Goal: Find contact information: Find contact information

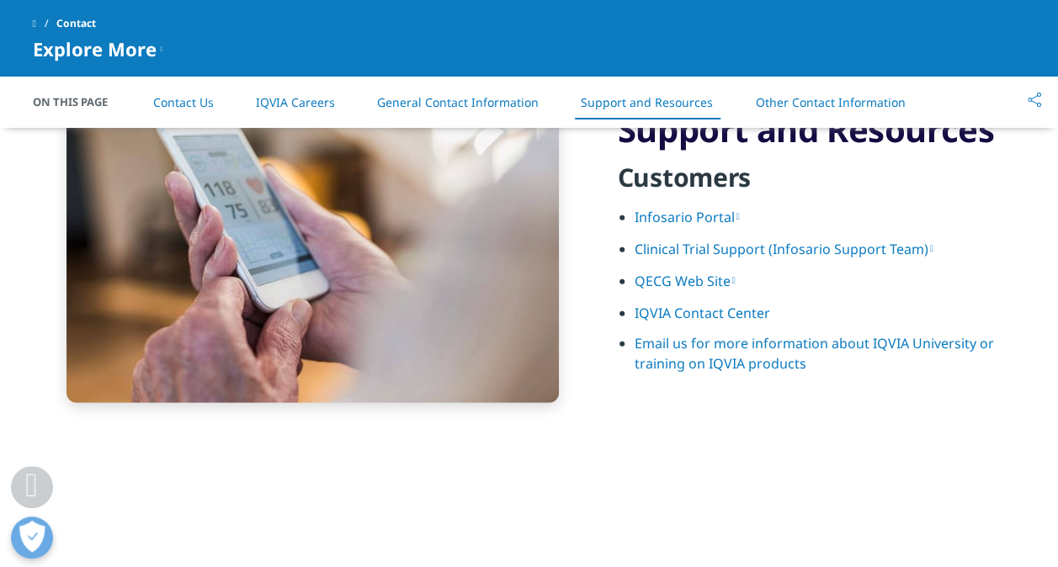
scroll to position [2178, 0]
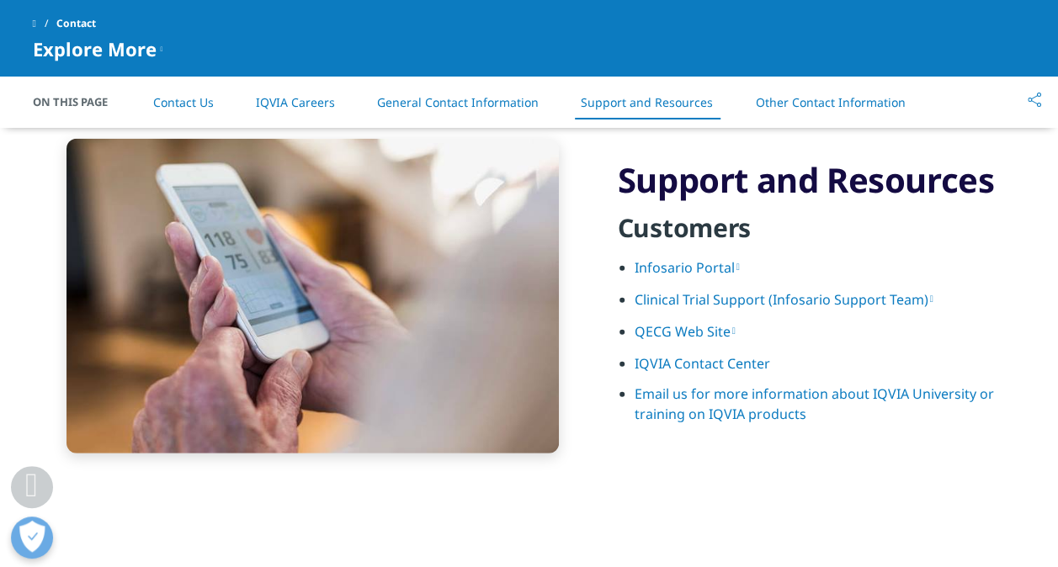
click at [709, 358] on link "IQVIA Contact Center" at bounding box center [701, 363] width 135 height 19
click at [688, 262] on link "Infosario Portal" at bounding box center [686, 267] width 105 height 19
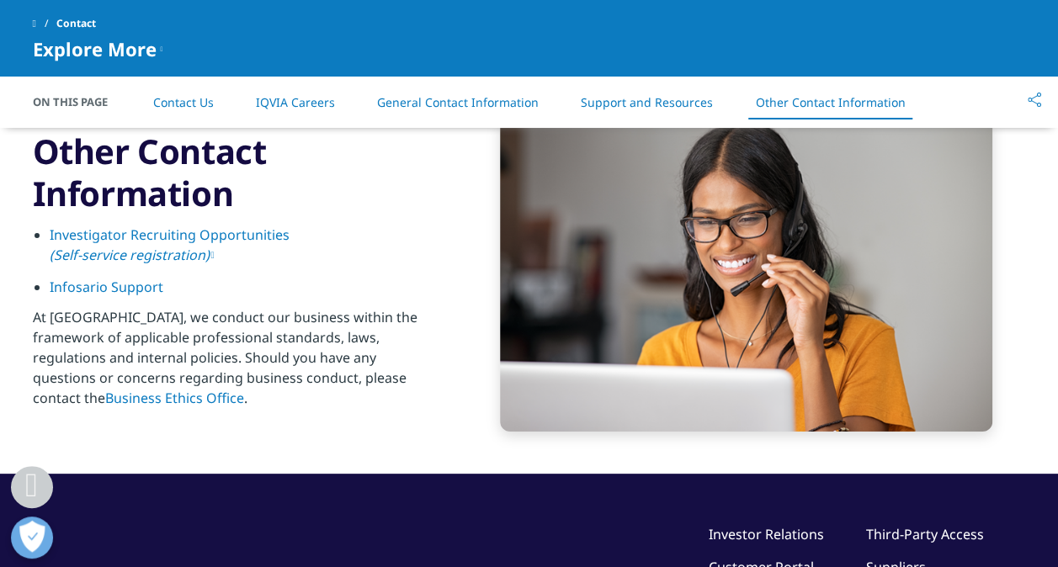
scroll to position [2935, 0]
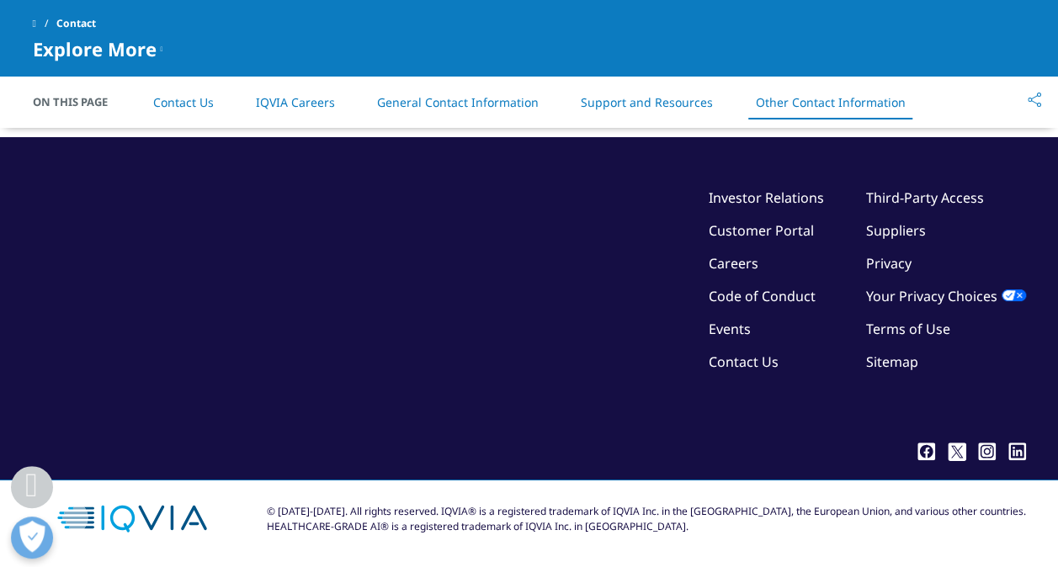
click at [745, 364] on link "Contact Us" at bounding box center [744, 362] width 70 height 19
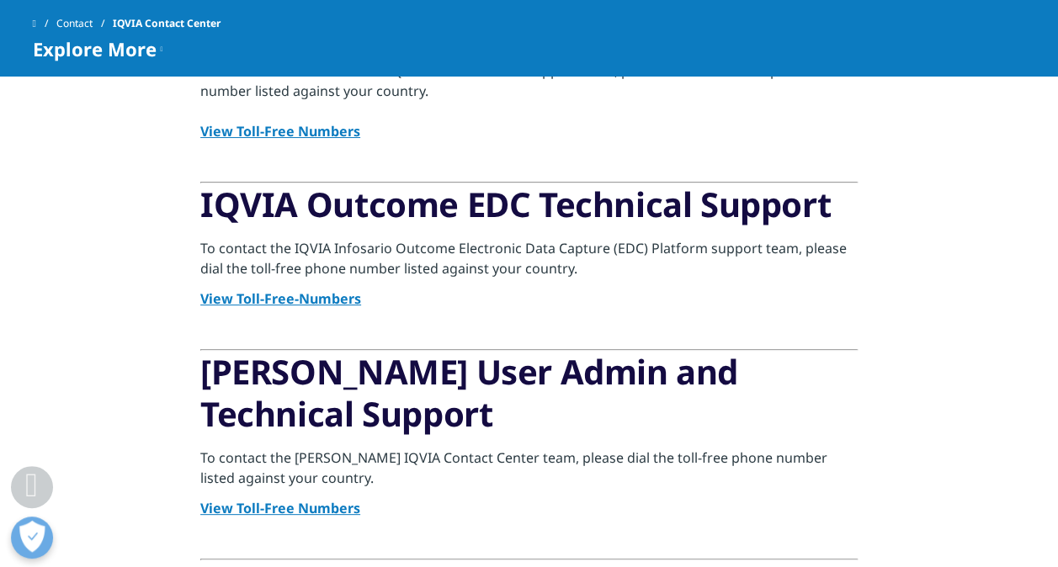
scroll to position [841, 0]
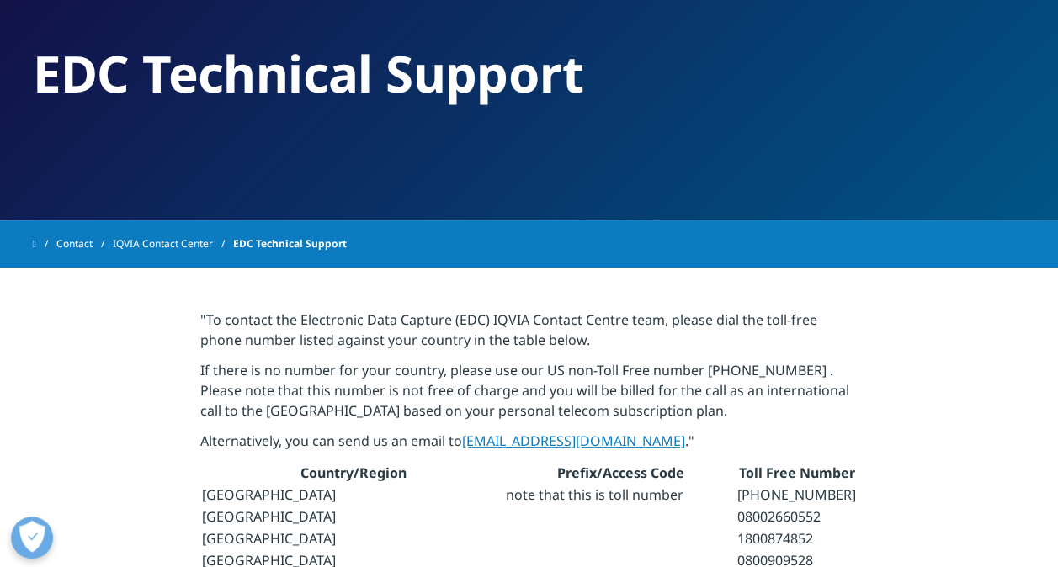
scroll to position [252, 0]
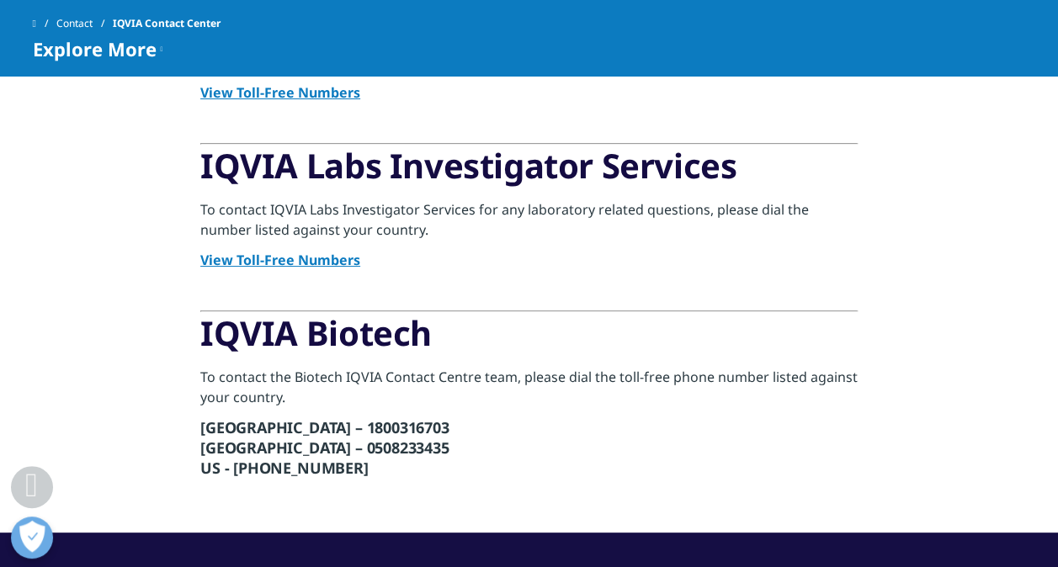
scroll to position [1178, 0]
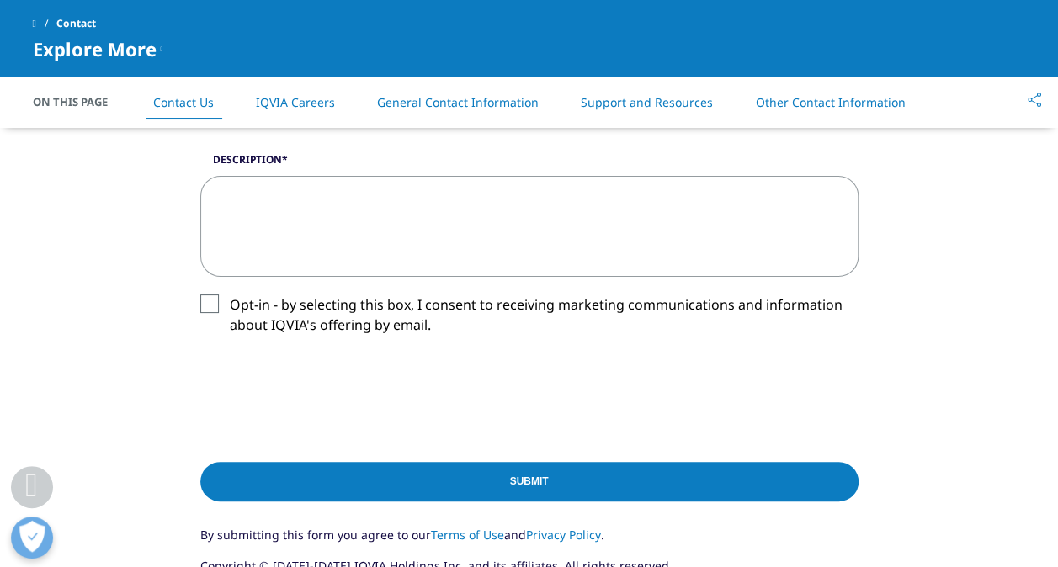
scroll to position [841, 0]
